Goal: Task Accomplishment & Management: Manage account settings

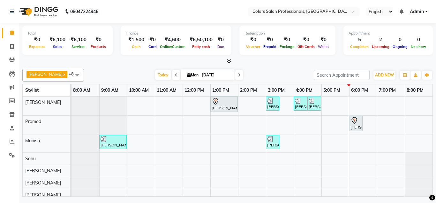
click at [407, 110] on td at bounding box center [418, 148] width 28 height 104
click at [367, 103] on div "[PERSON_NAME], TK01, 01:00 PM-02:00 PM, Hair Treatment - Hair Spa [PERSON_NAME]…" at bounding box center [251, 148] width 361 height 104
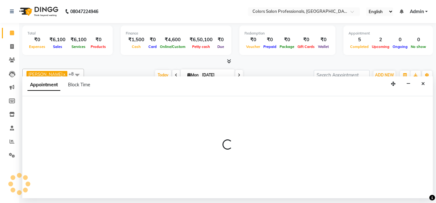
select select "60228"
select select "tentative"
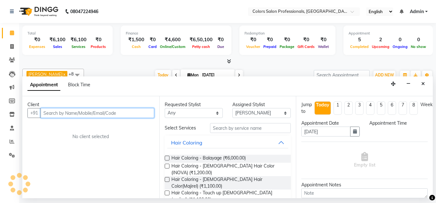
select select "1080"
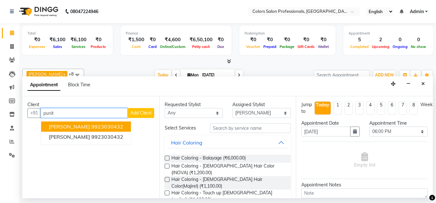
click at [95, 127] on ngb-highlight "9923030432" at bounding box center [107, 126] width 32 height 6
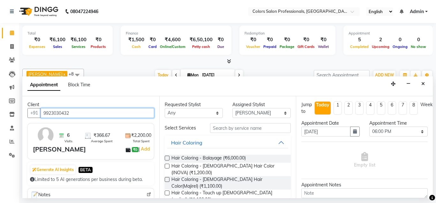
type input "9923030432"
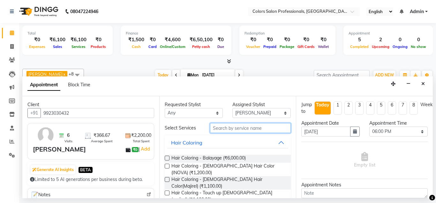
click at [239, 127] on input "text" at bounding box center [250, 128] width 81 height 10
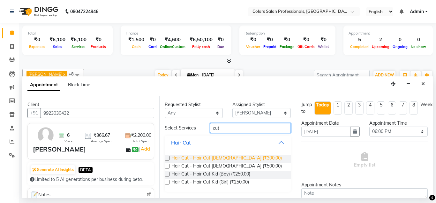
type input "cut"
click at [226, 157] on span "Hair Cut - Hair Cut [DEMOGRAPHIC_DATA] (₹300.00)" at bounding box center [226, 158] width 110 height 8
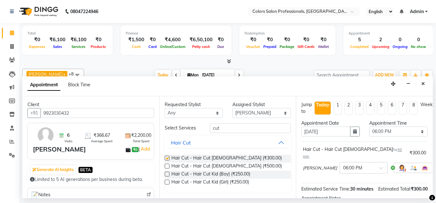
checkbox input "false"
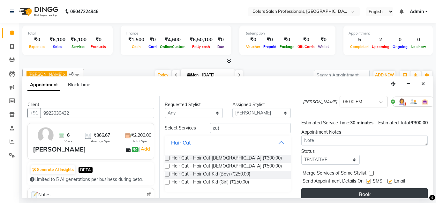
click at [359, 188] on button "Book" at bounding box center [364, 193] width 126 height 11
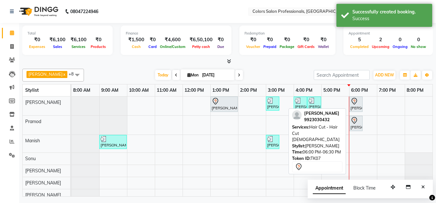
click at [357, 102] on icon at bounding box center [354, 101] width 8 height 8
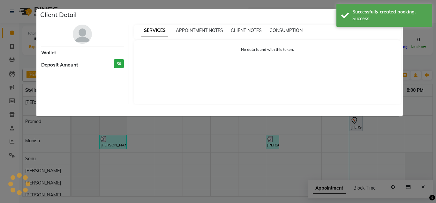
select select "7"
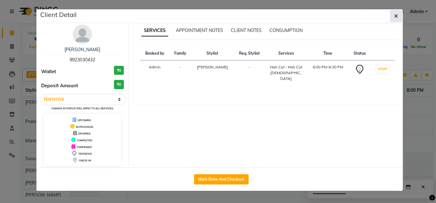
click at [396, 13] on icon "button" at bounding box center [396, 15] width 4 height 5
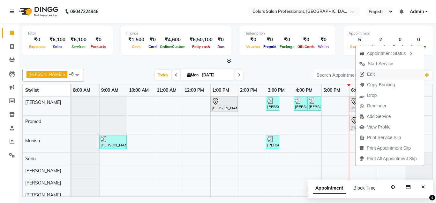
click at [371, 75] on span "Edit" at bounding box center [371, 74] width 8 height 7
select select "tentative"
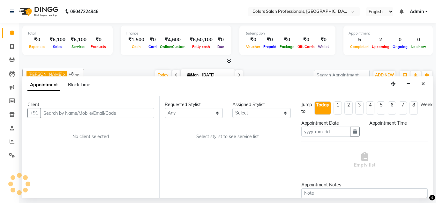
type input "[DATE]"
select select "60228"
select select "1080"
select select "3580"
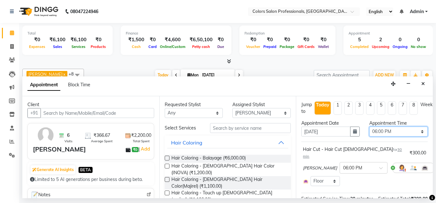
click at [386, 131] on select "Select 09:00 AM 09:15 AM 09:30 AM 09:45 AM 10:00 AM 10:15 AM 10:30 AM 10:45 AM …" at bounding box center [398, 131] width 58 height 10
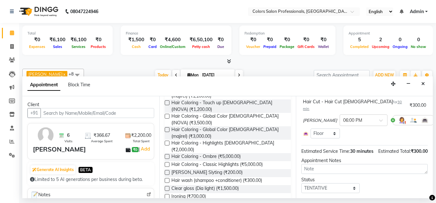
scroll to position [57, 0]
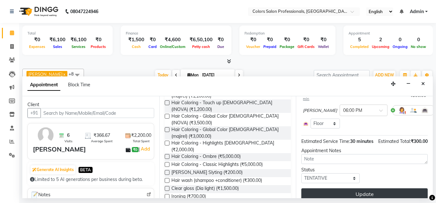
click at [358, 189] on button "Update" at bounding box center [364, 193] width 126 height 11
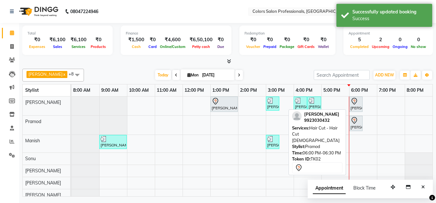
click at [355, 129] on div "[PERSON_NAME], TK02, 06:00 PM-06:30 PM, Hair Cut - Hair Cut [DEMOGRAPHIC_DATA]" at bounding box center [356, 122] width 12 height 13
select select "7"
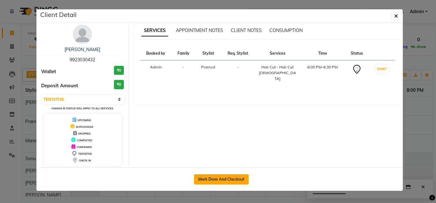
click at [219, 182] on button "Mark Done And Checkout" at bounding box center [221, 179] width 55 height 10
select select "service"
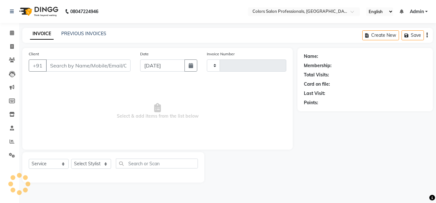
type input "0747"
select select "7161"
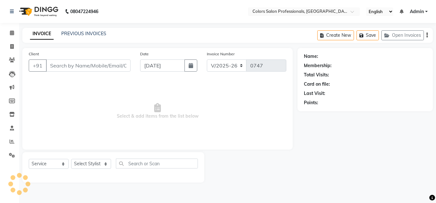
type input "9923030432"
select select "60229"
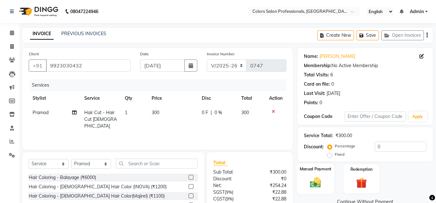
click at [323, 179] on img at bounding box center [315, 181] width 18 height 13
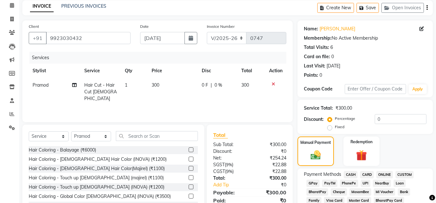
scroll to position [65, 0]
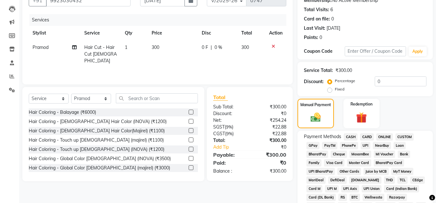
click at [349, 138] on span "CASH" at bounding box center [351, 136] width 14 height 7
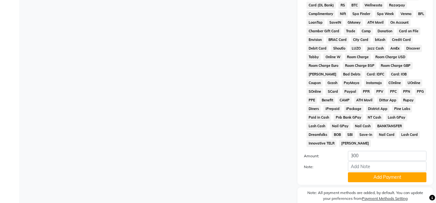
scroll to position [260, 0]
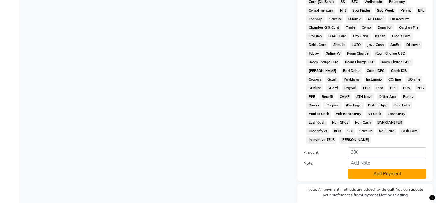
click at [359, 168] on button "Add Payment" at bounding box center [387, 173] width 78 height 10
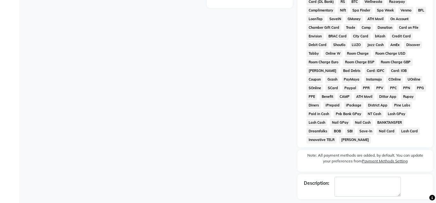
scroll to position [279, 0]
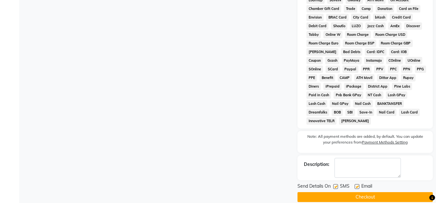
click at [358, 192] on button "Checkout" at bounding box center [364, 197] width 135 height 10
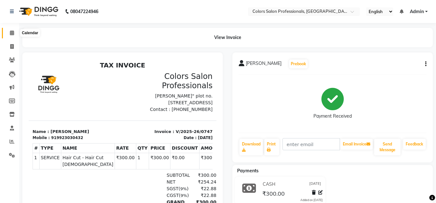
click at [10, 34] on span at bounding box center [11, 32] width 11 height 7
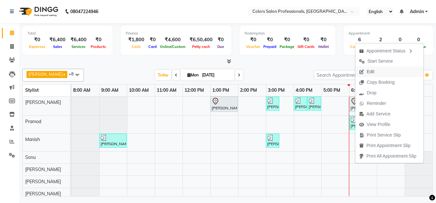
click at [370, 74] on span "Edit" at bounding box center [371, 71] width 8 height 7
select select "tentative"
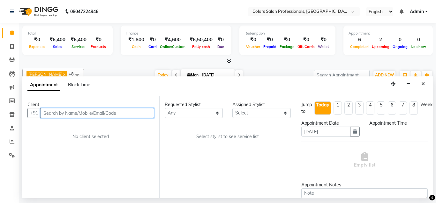
select select "60228"
select select "1080"
select select "3580"
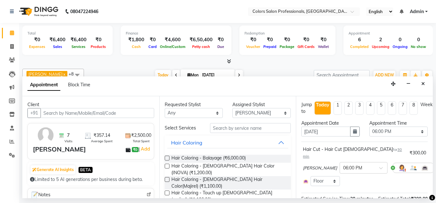
click at [435, 165] on icon at bounding box center [438, 167] width 4 height 4
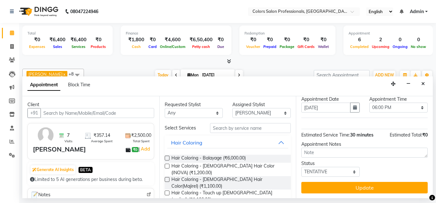
scroll to position [24, 0]
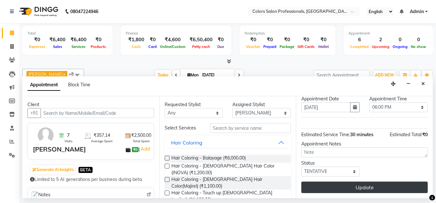
click at [365, 187] on button "Update" at bounding box center [364, 186] width 126 height 11
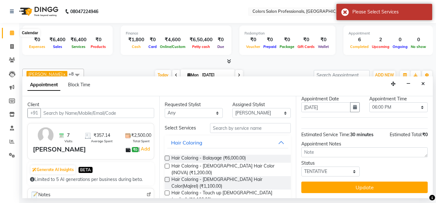
click at [13, 33] on icon at bounding box center [12, 32] width 4 height 5
click at [423, 83] on icon "Close" at bounding box center [423, 83] width 4 height 4
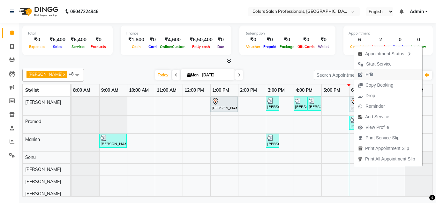
click at [373, 76] on span "Edit" at bounding box center [369, 74] width 8 height 7
select select "tentative"
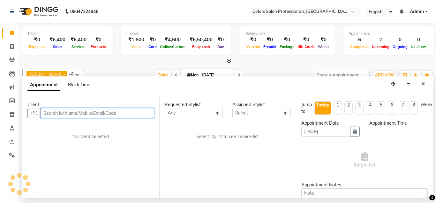
select select "60228"
select select "1080"
select select "3580"
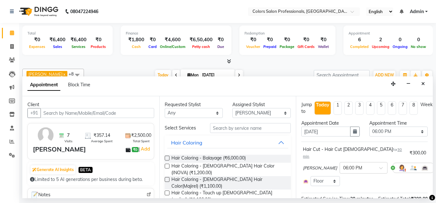
click at [427, 162] on div "Hair Cut - Hair Cut [DEMOGRAPHIC_DATA] for 30 min ₹300.00 [PERSON_NAME] × 06:00…" at bounding box center [364, 165] width 126 height 43
click at [435, 165] on icon at bounding box center [438, 167] width 4 height 4
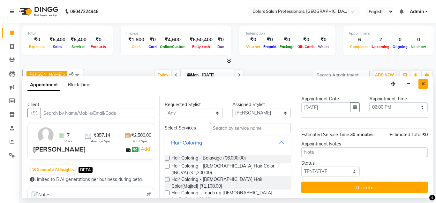
click at [423, 84] on icon "Close" at bounding box center [423, 83] width 4 height 4
